Goal: Task Accomplishment & Management: Complete application form

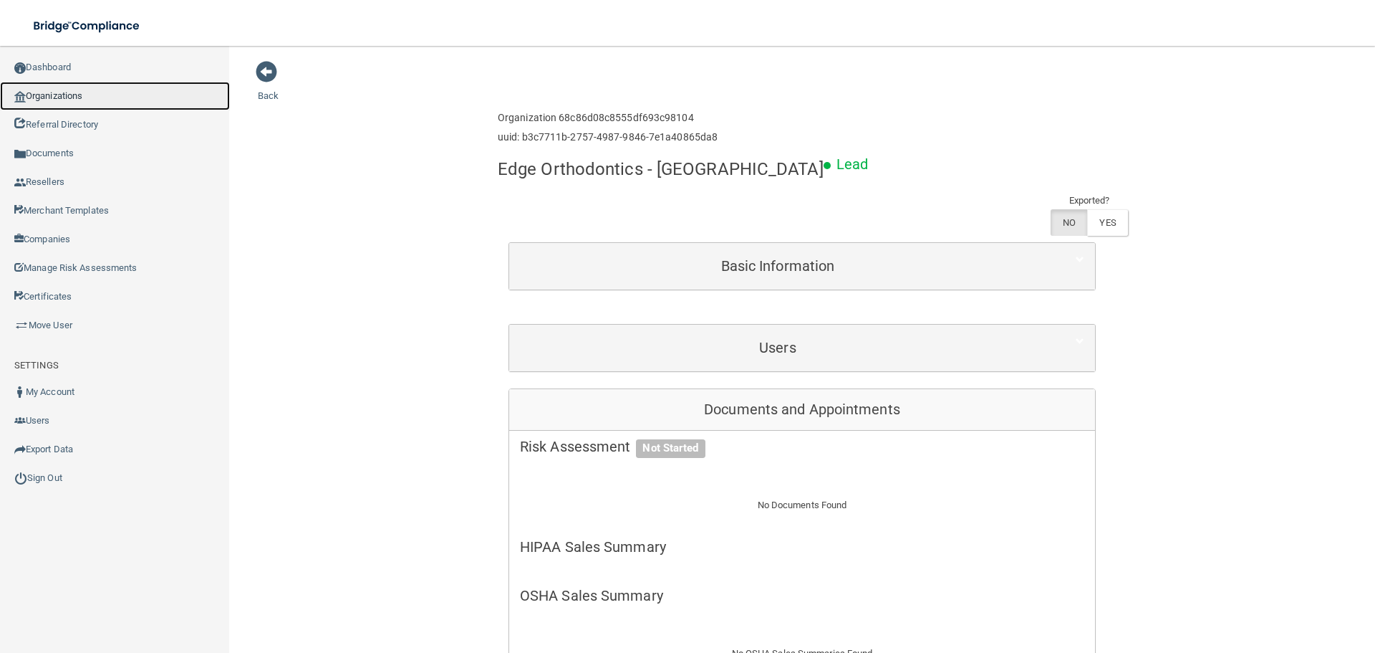
drag, startPoint x: 0, startPoint y: 0, endPoint x: 97, endPoint y: 95, distance: 135.8
click at [97, 95] on link "Organizations" at bounding box center [115, 96] width 230 height 29
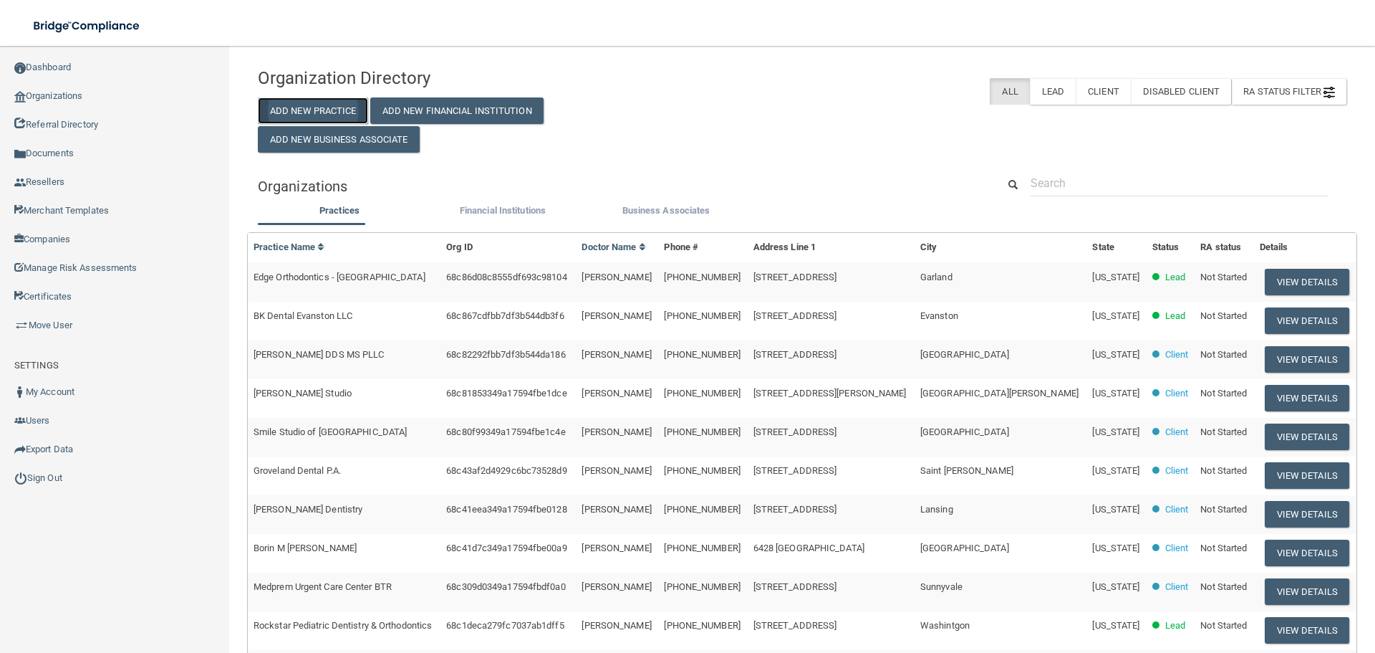
click at [313, 107] on button "Add New Practice" at bounding box center [313, 110] width 110 height 27
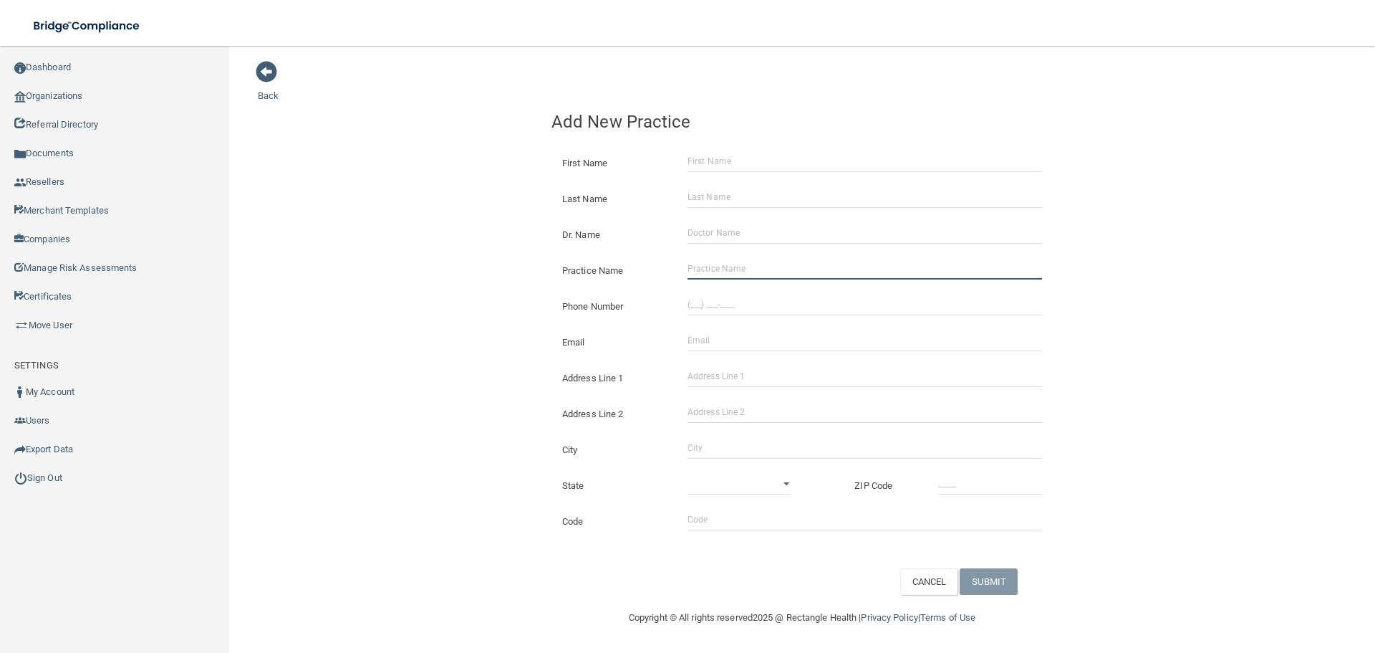
click at [731, 277] on input "Practice Name" at bounding box center [865, 268] width 355 height 21
paste input "Quad City Orthodontics"
type input "Quad City Orthodontics"
click at [729, 291] on div "Phone Number" at bounding box center [802, 301] width 523 height 36
click at [704, 306] on input "(___) ___-____" at bounding box center [865, 304] width 355 height 21
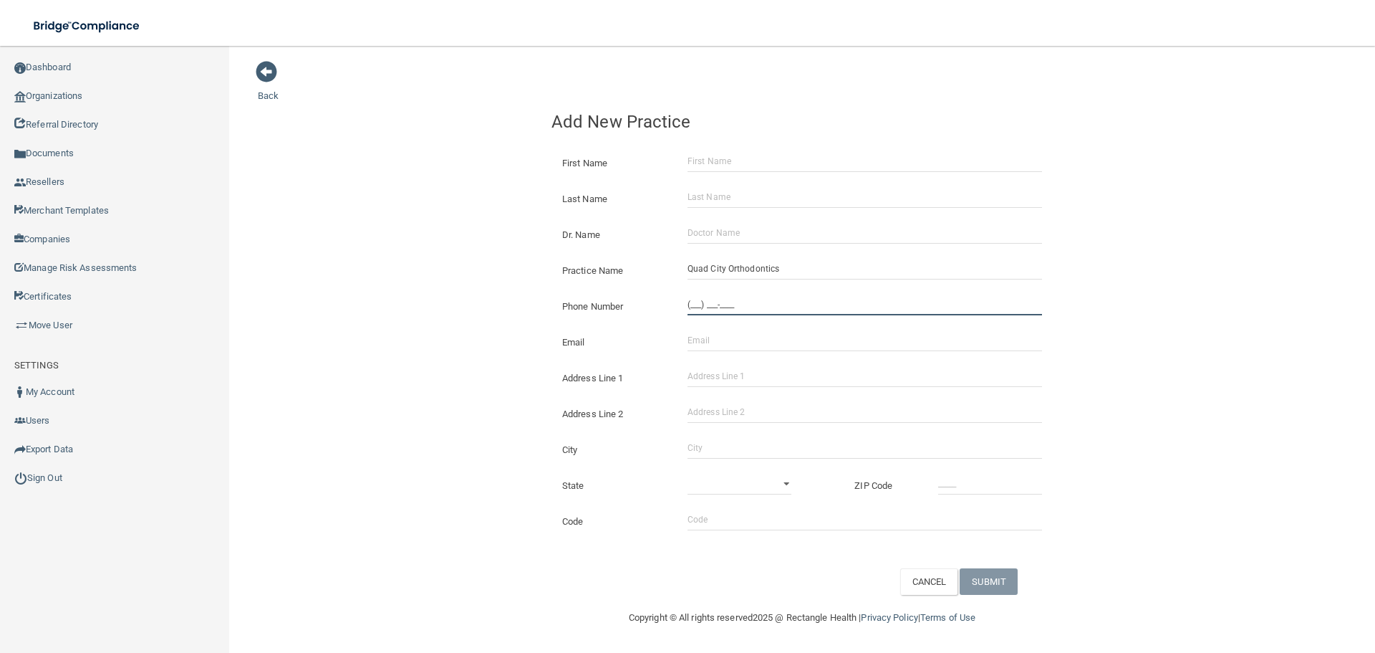
paste input "309) 786-7782"
type input "[PHONE_NUMBER]"
click at [380, 268] on div "Back Add New Practice First Name Last Name Dr. Name Practice Name [GEOGRAPHIC_D…" at bounding box center [802, 327] width 1089 height 534
click at [716, 379] on input "Address Line 1" at bounding box center [865, 375] width 355 height 21
paste input "[STREET_ADDRESS]"
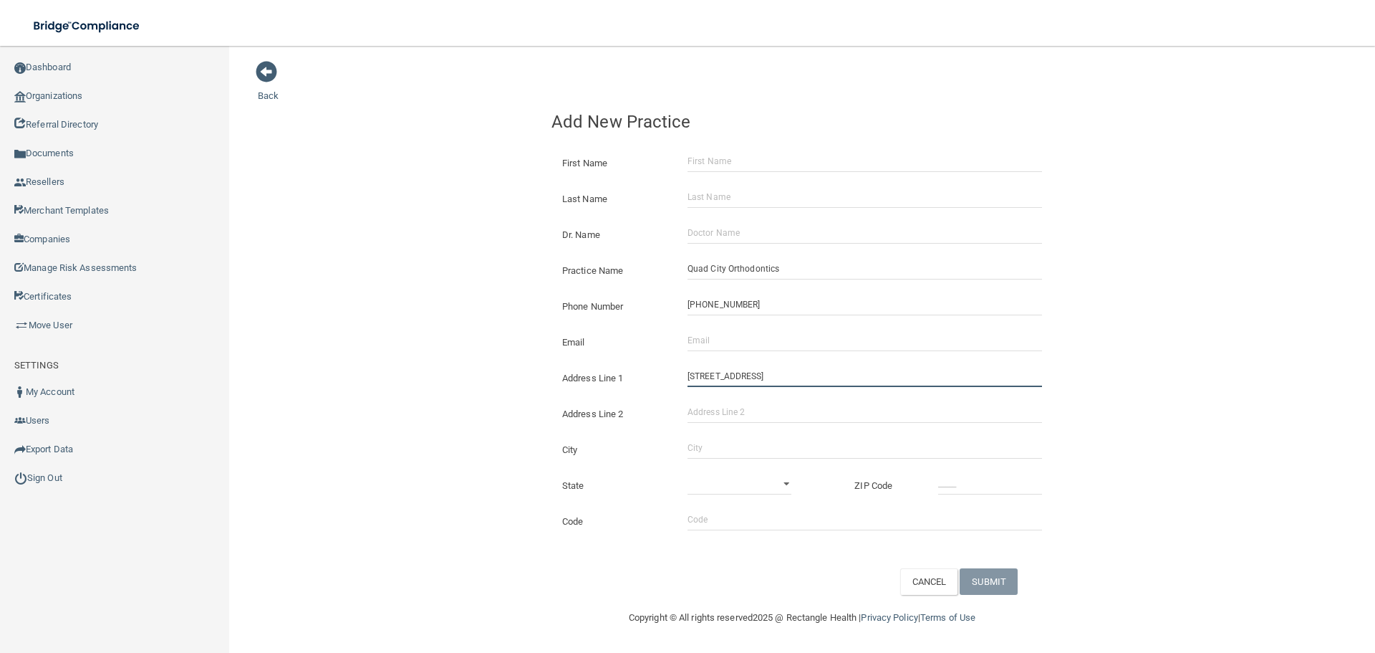
type input "[STREET_ADDRESS]"
click at [458, 323] on div "Back Add New Practice First Name Last Name Dr. Name Practice Name [GEOGRAPHIC_D…" at bounding box center [802, 327] width 1089 height 534
click at [740, 441] on input "City" at bounding box center [865, 447] width 355 height 21
type input "[GEOGRAPHIC_DATA]"
click at [720, 474] on select "[US_STATE] [US_STATE] [US_STATE] [US_STATE] [US_STATE] [US_STATE] [US_STATE] [U…" at bounding box center [740, 483] width 104 height 21
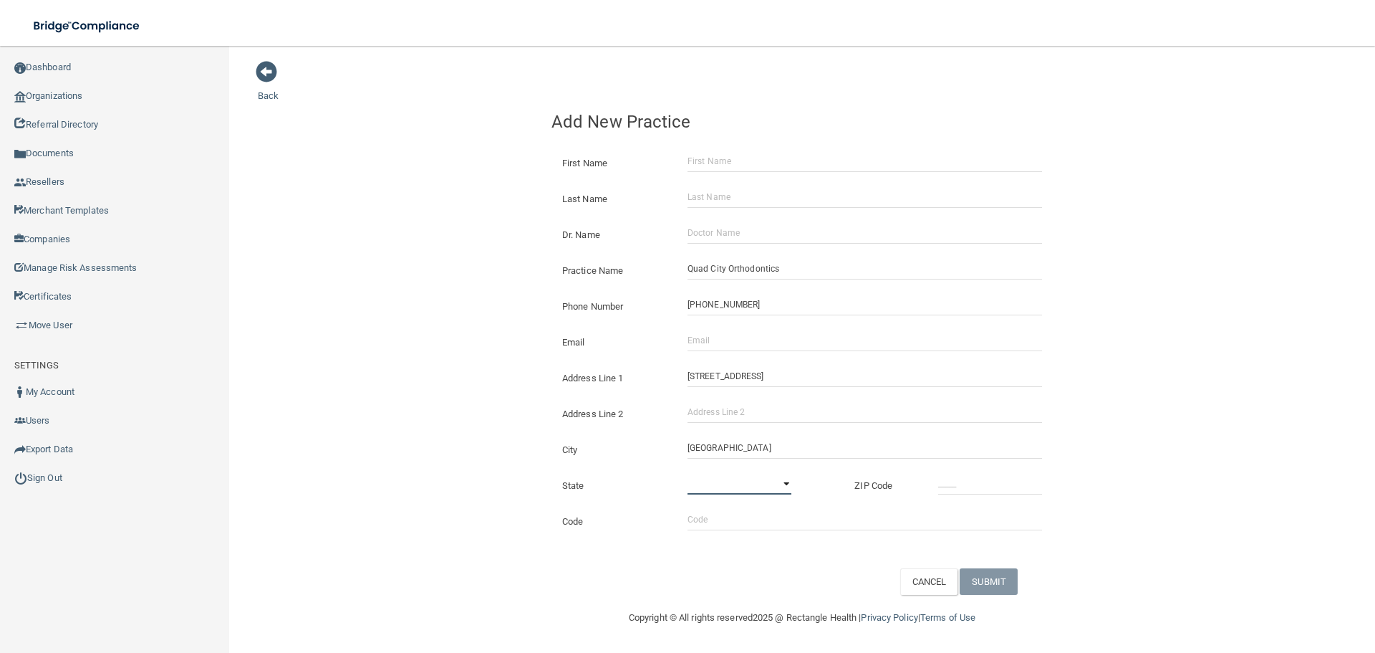
select select "13"
click at [688, 473] on select "[US_STATE] [US_STATE] [US_STATE] [US_STATE] [US_STATE] [US_STATE] [US_STATE] [U…" at bounding box center [740, 483] width 104 height 21
click at [938, 487] on div at bounding box center [990, 483] width 125 height 21
click at [942, 487] on input "_____" at bounding box center [990, 483] width 104 height 21
type input "61201"
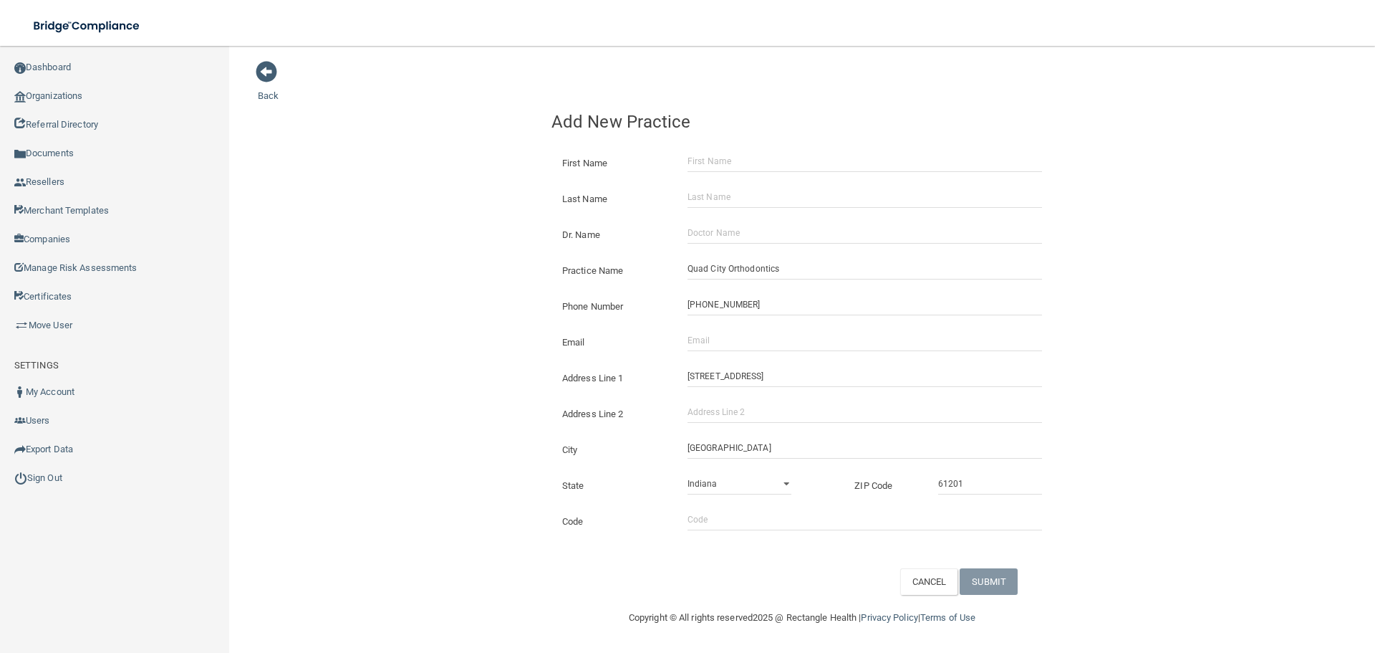
click at [426, 362] on div "Back Add New Practice First Name Last Name Dr. Name Practice Name [GEOGRAPHIC_D…" at bounding box center [802, 327] width 1089 height 534
click at [769, 343] on input "Email" at bounding box center [865, 340] width 355 height 21
paste input "[EMAIL_ADDRESS][DOMAIN_NAME]"
type input "[EMAIL_ADDRESS][DOMAIN_NAME]"
click at [368, 322] on div "Back Add New Practice First Name Last Name Dr. Name Practice Name [GEOGRAPHIC_D…" at bounding box center [802, 327] width 1089 height 534
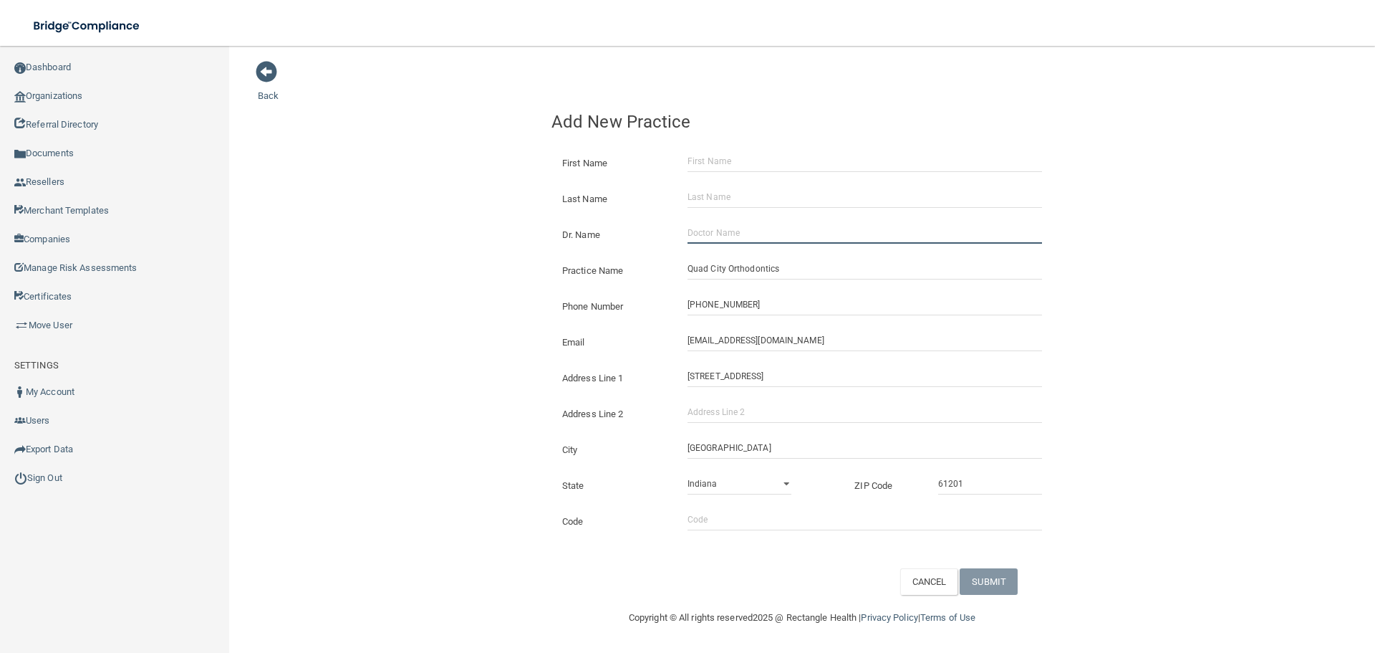
click at [721, 235] on input "Dr. Name" at bounding box center [865, 232] width 355 height 21
paste input "[PERSON_NAME]"
drag, startPoint x: 709, startPoint y: 241, endPoint x: 549, endPoint y: 257, distance: 161.3
click at [574, 222] on div "Dr. Name [PERSON_NAME]" at bounding box center [802, 222] width 501 height 0
type input "[PERSON_NAME]"
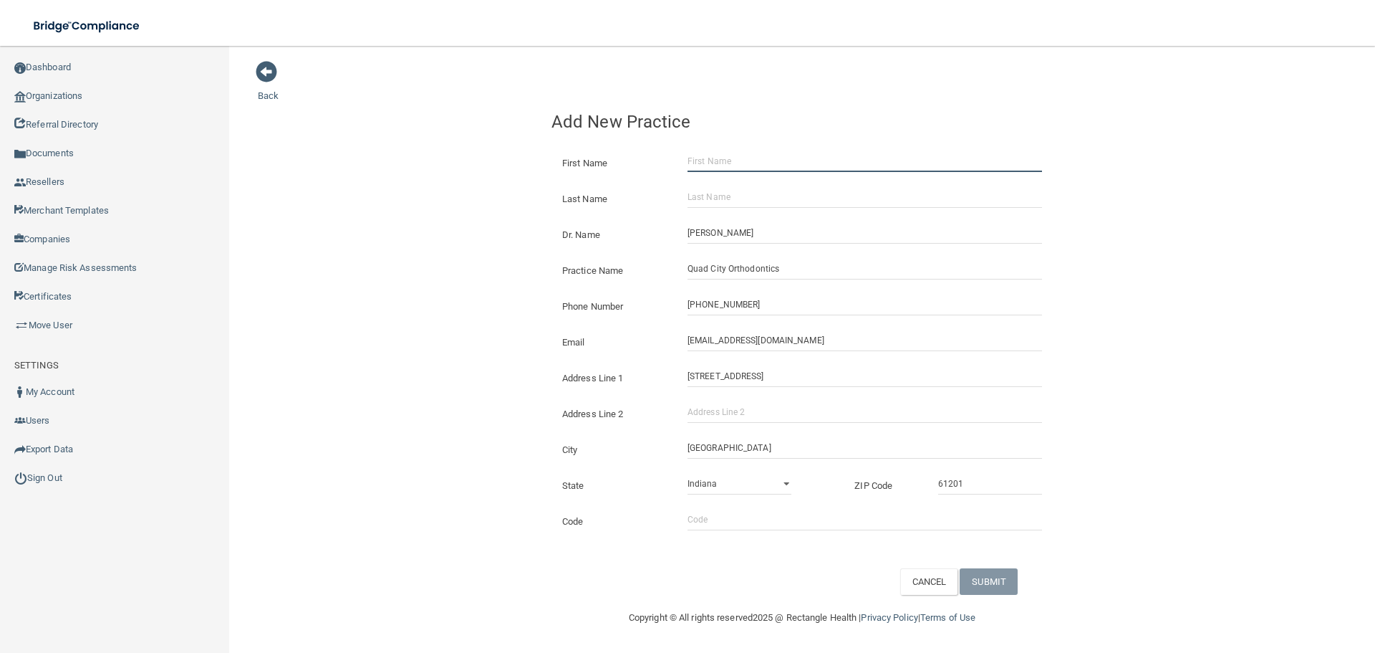
click at [813, 161] on input "First Name" at bounding box center [865, 160] width 355 height 21
paste input "Select Item 4 [PERSON_NAME]"
click at [746, 165] on input "Select Item 4 [PERSON_NAME]" at bounding box center [865, 160] width 355 height 21
drag, startPoint x: 745, startPoint y: 165, endPoint x: 495, endPoint y: 153, distance: 250.3
click at [511, 163] on div "Back Add New Practice First Name Select Item 4 [PERSON_NAME] Last Name Dr. Name…" at bounding box center [802, 327] width 1089 height 534
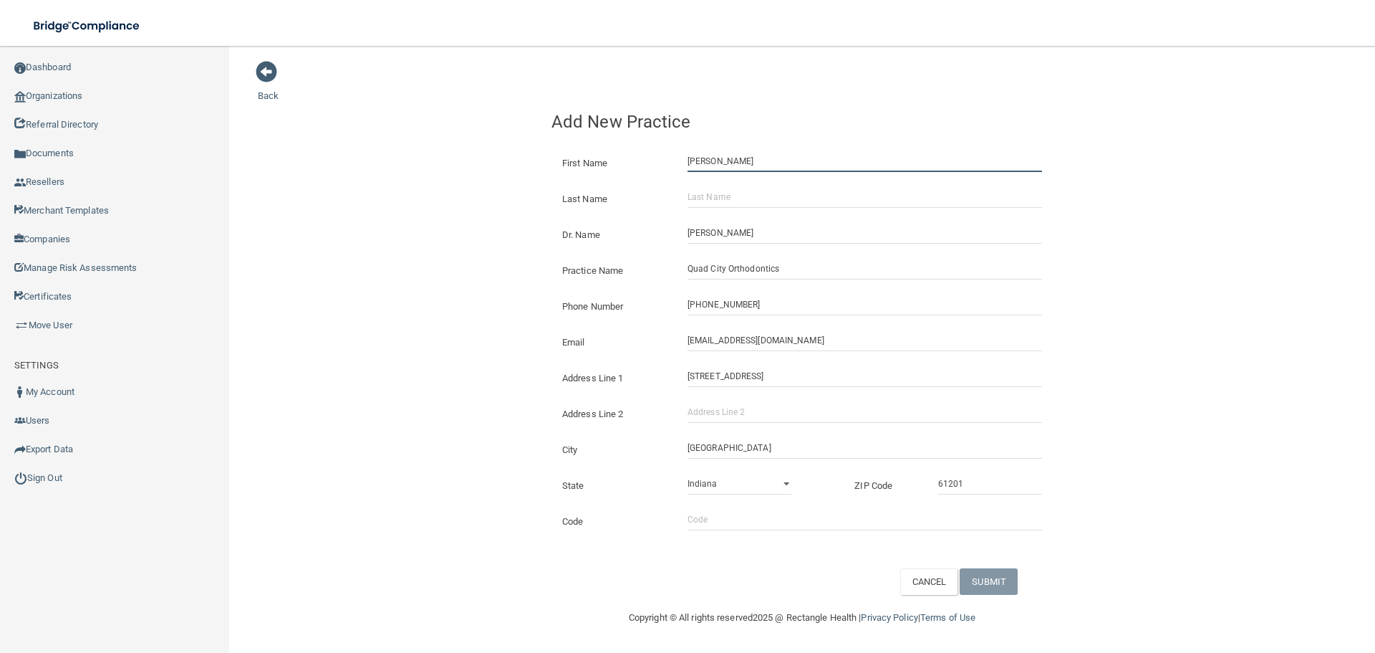
click at [746, 167] on input "[PERSON_NAME]" at bounding box center [865, 160] width 355 height 21
type input "[PERSON_NAME]"
click at [751, 201] on input "Last Name" at bounding box center [865, 196] width 355 height 21
paste input "Cayone"
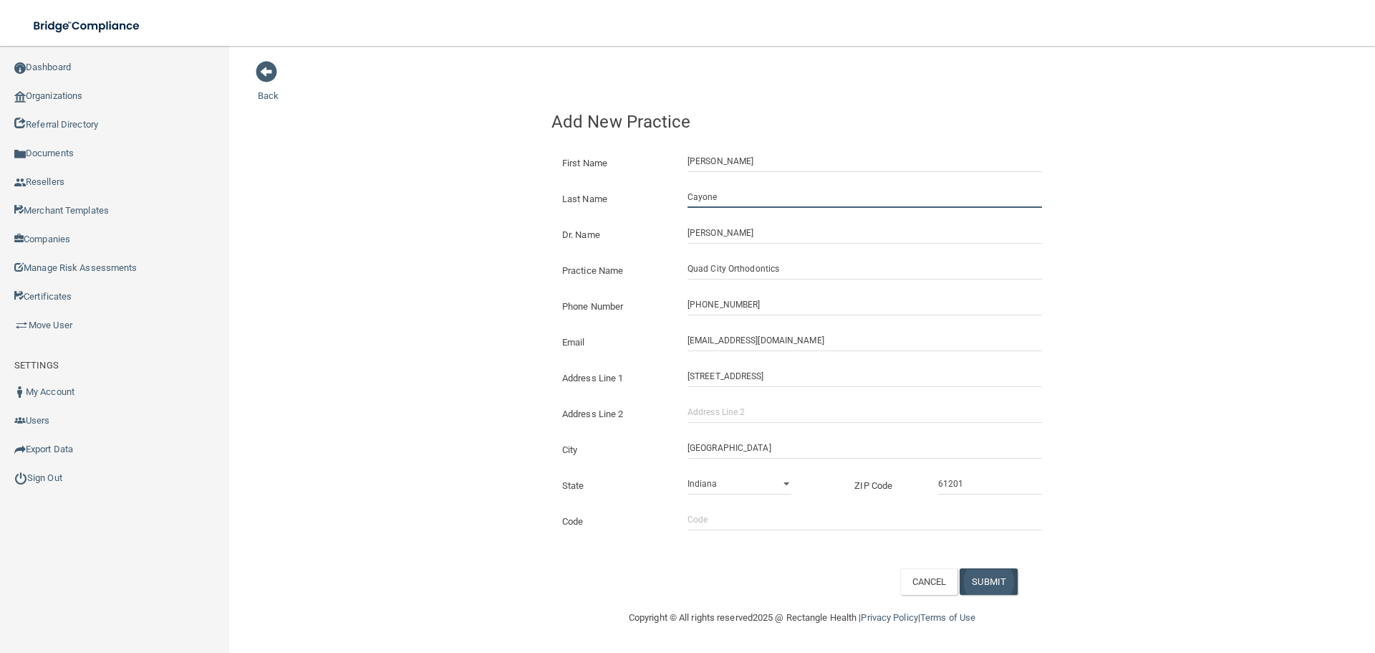
type input "Cayone"
click at [1002, 595] on button "SUBMIT" at bounding box center [989, 581] width 58 height 27
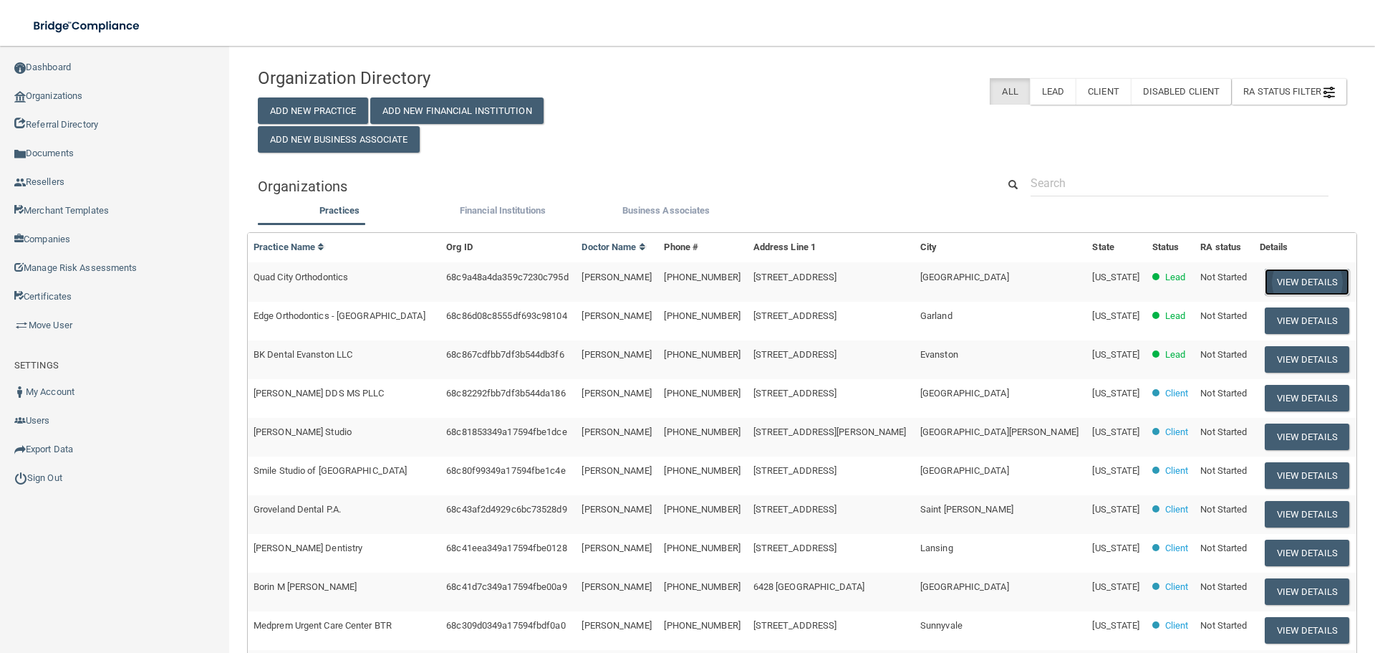
click at [1290, 282] on button "View Details" at bounding box center [1307, 282] width 85 height 27
